Goal: Transaction & Acquisition: Purchase product/service

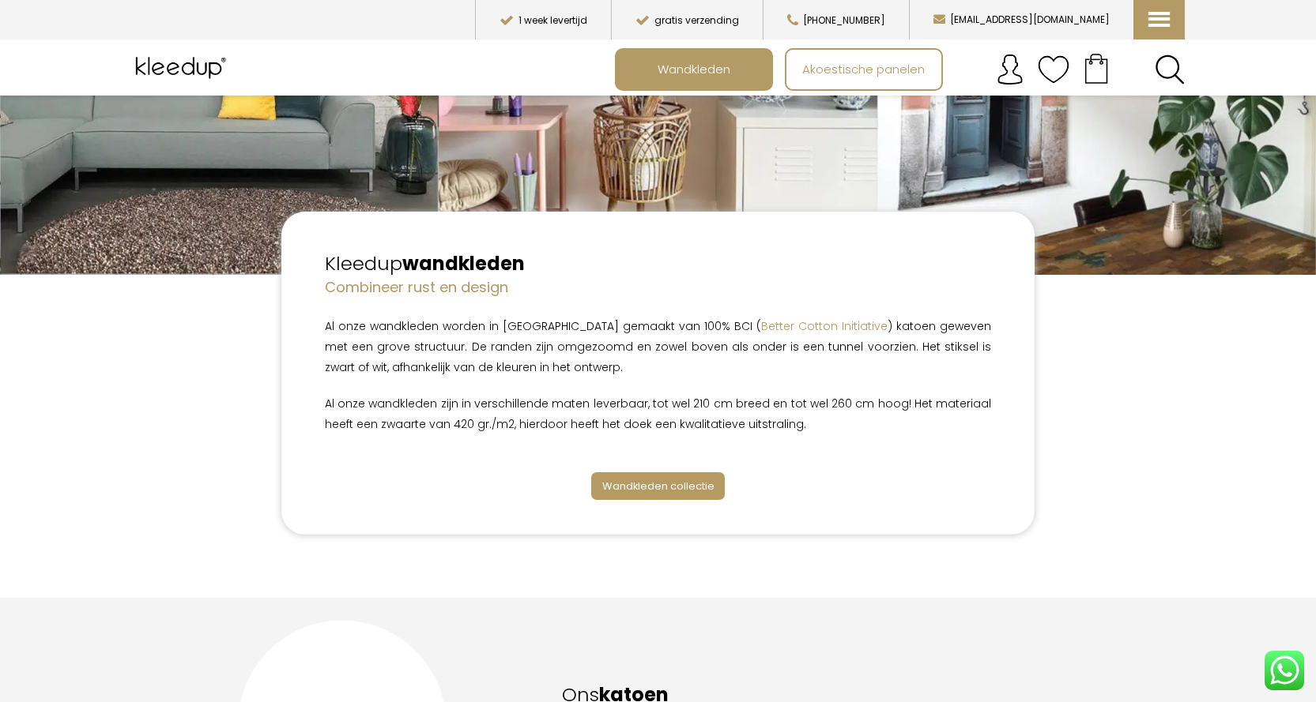
scroll to position [474, 0]
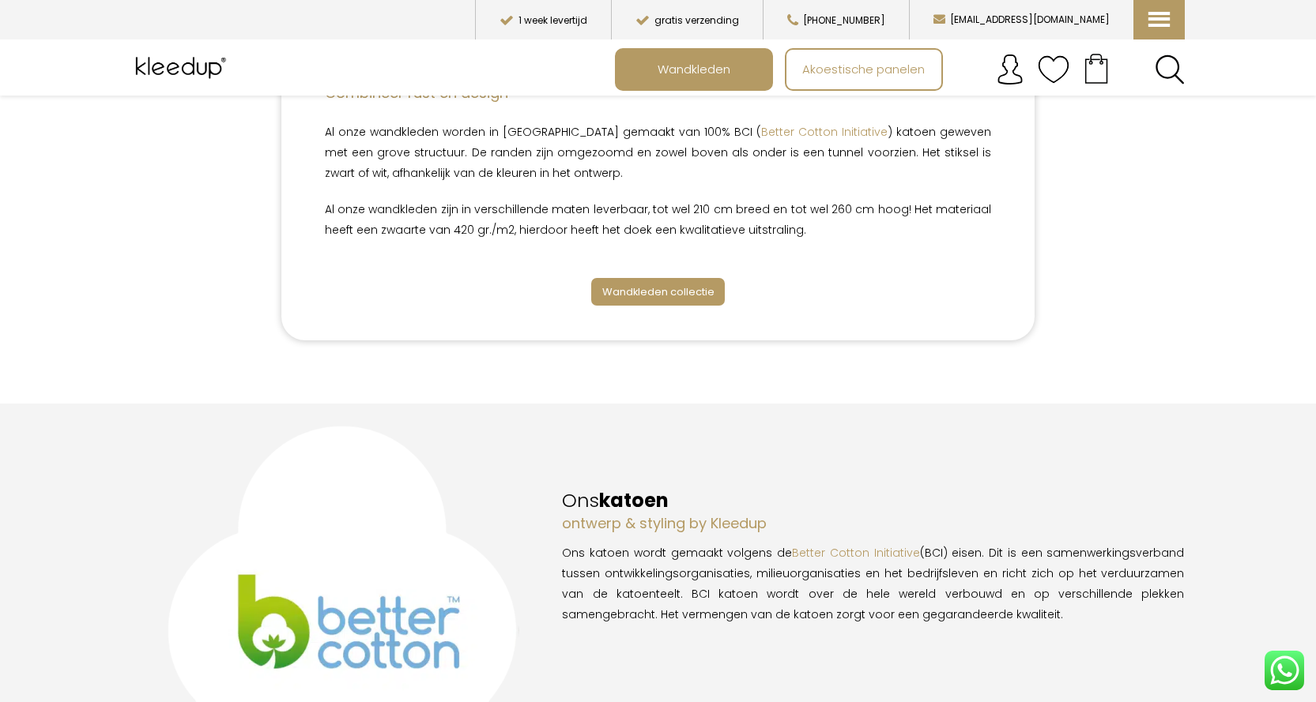
click at [678, 290] on span "Wandkleden collectie" at bounding box center [658, 291] width 112 height 15
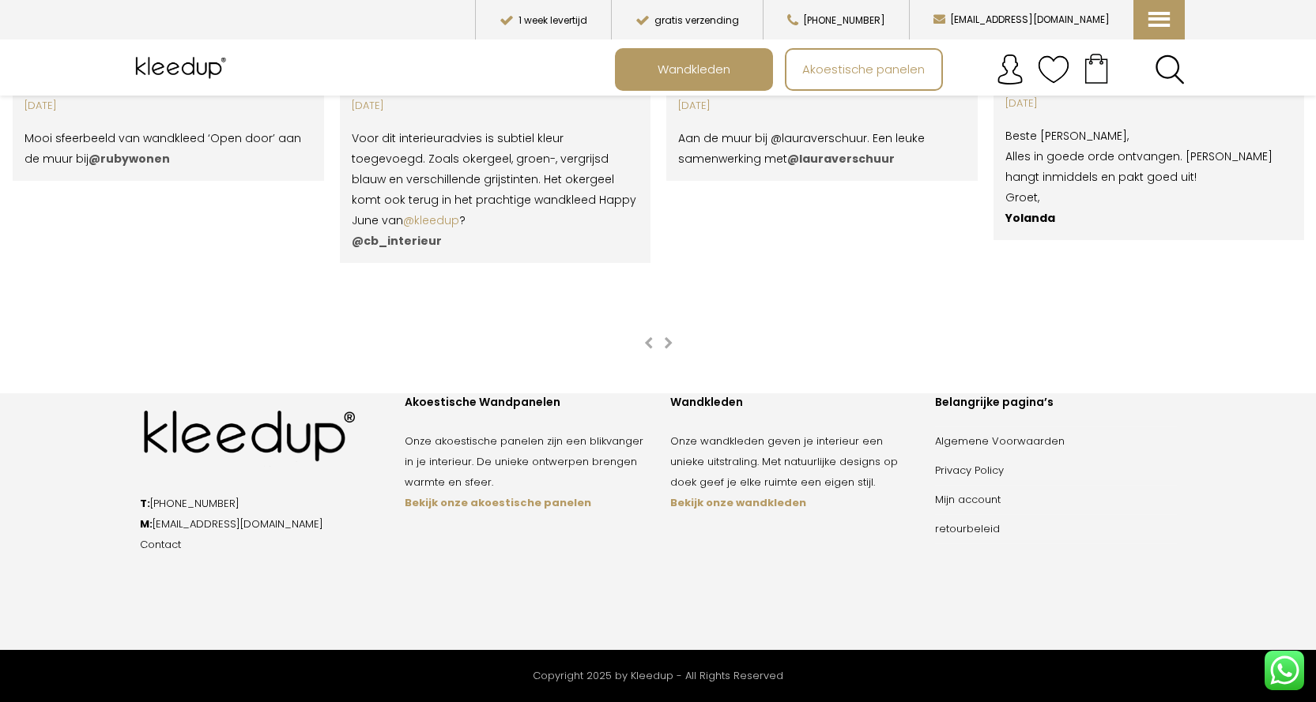
scroll to position [3096, 0]
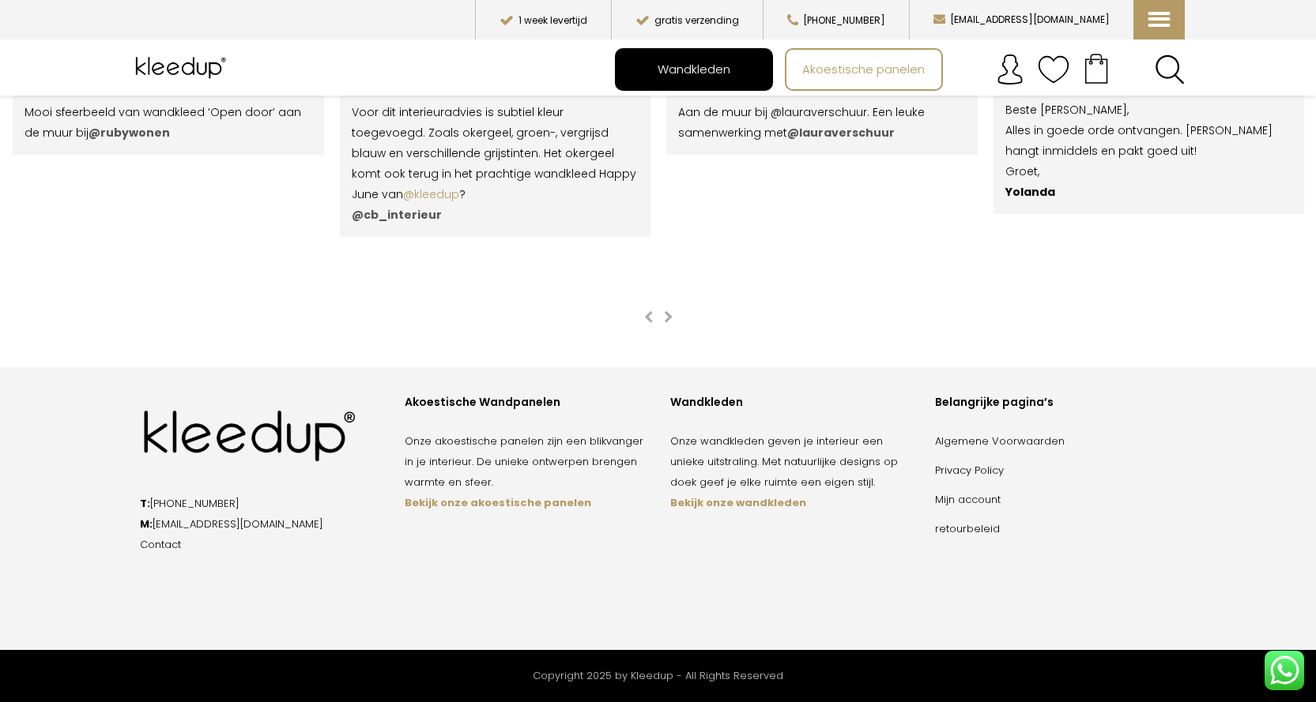
click at [690, 77] on span "Wandkleden" at bounding box center [694, 70] width 90 height 30
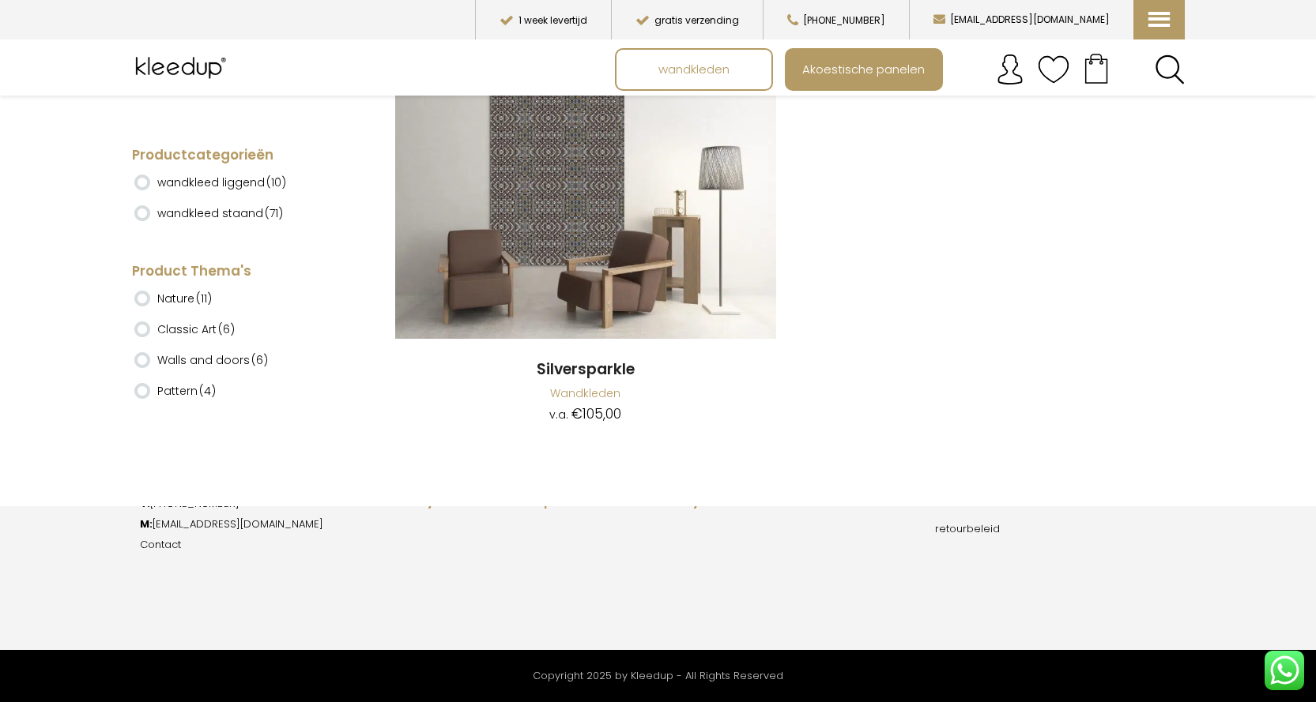
scroll to position [16750, 0]
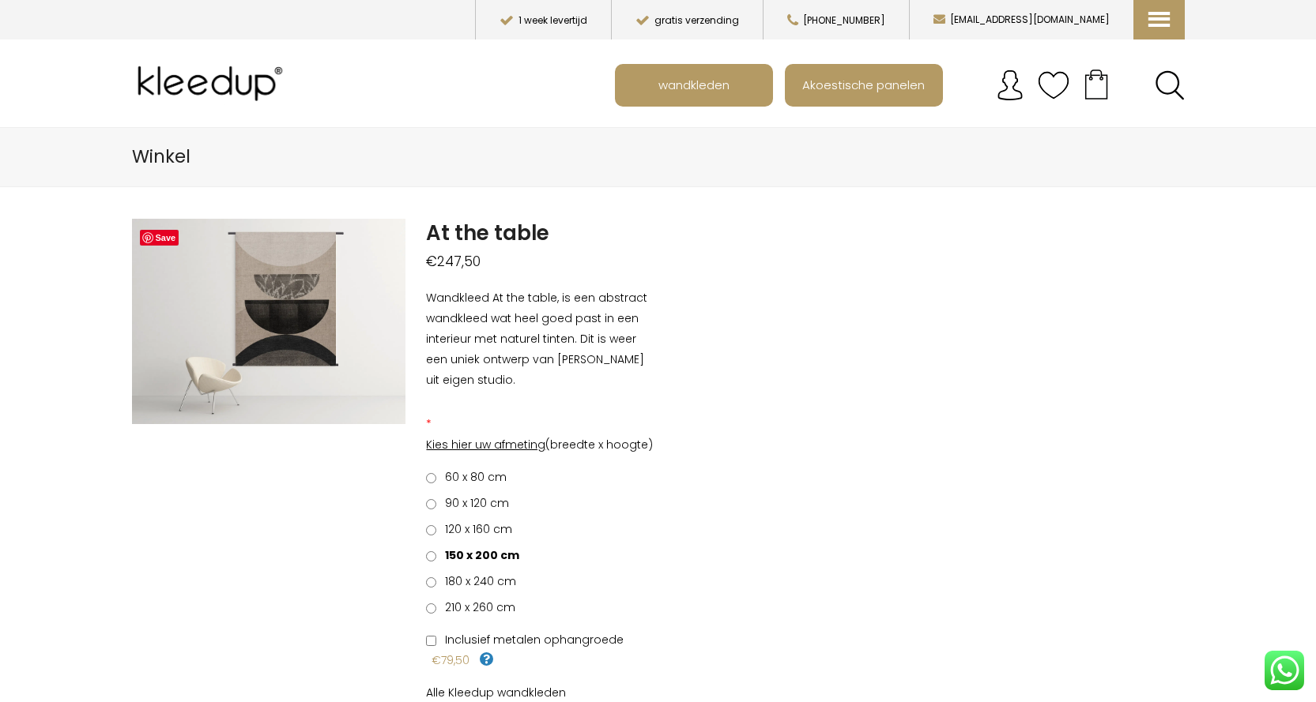
click at [439, 532] on label "120 x 160 cm" at bounding box center [469, 529] width 86 height 21
